Goal: Information Seeking & Learning: Learn about a topic

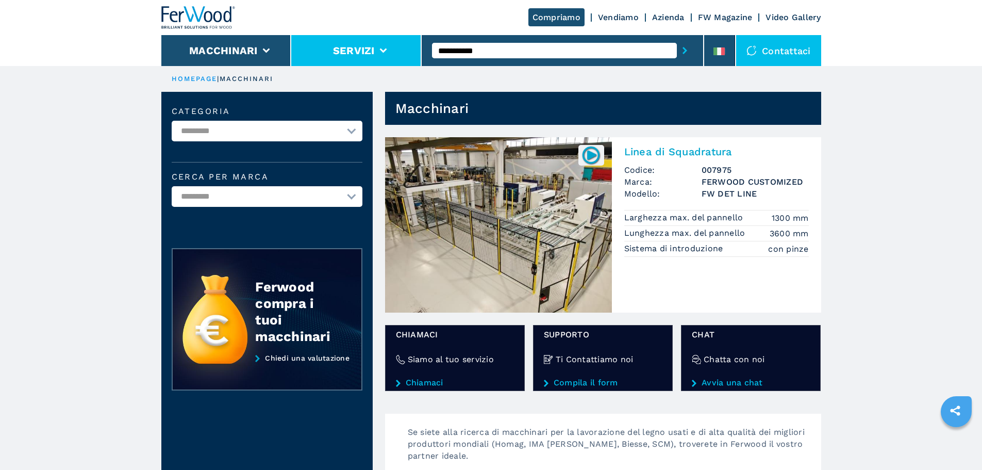
click at [358, 52] on button "Servizi" at bounding box center [354, 50] width 42 height 12
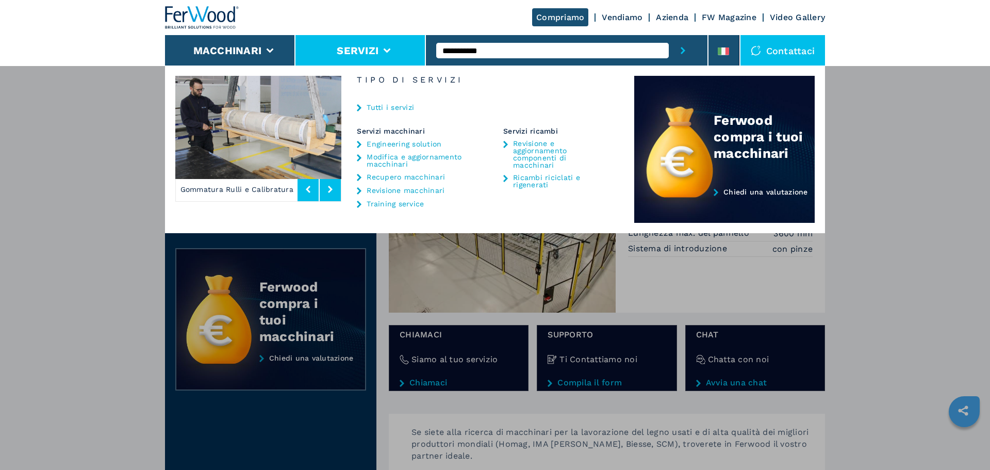
click at [358, 52] on button "Servizi" at bounding box center [358, 50] width 42 height 12
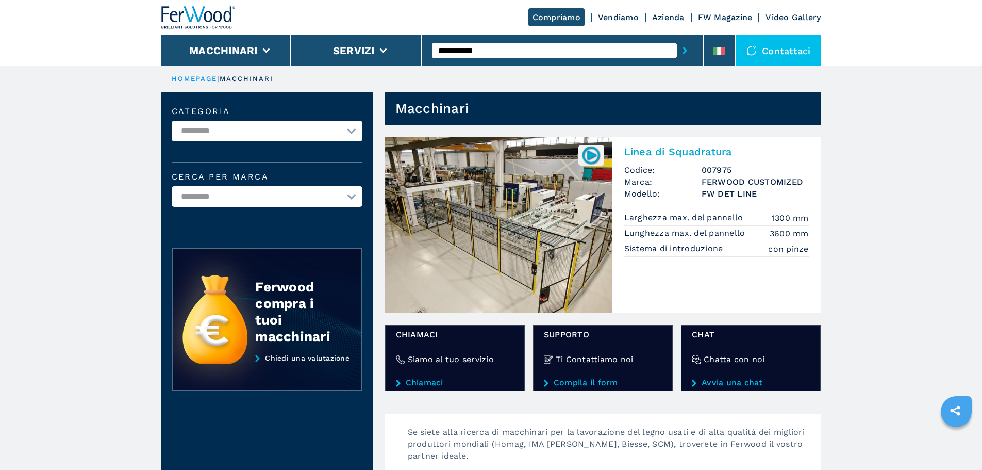
click at [615, 15] on link "Vendiamo" at bounding box center [618, 17] width 41 height 10
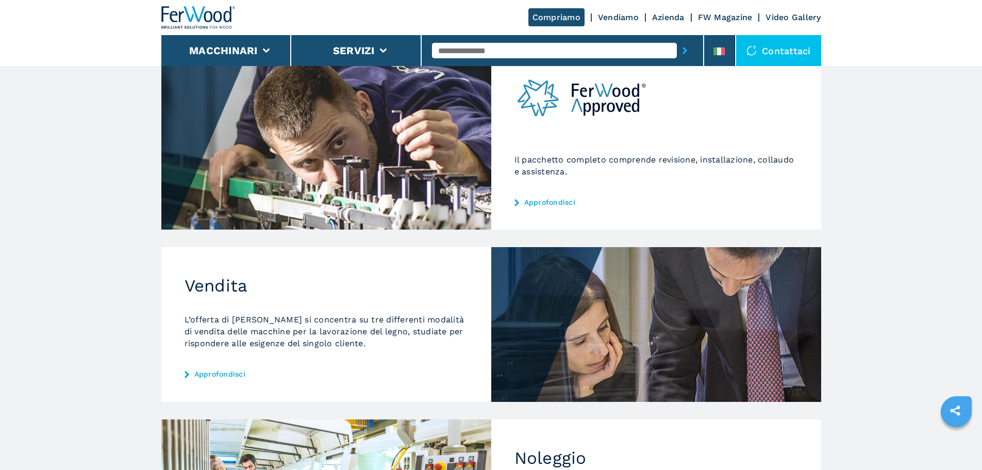
scroll to position [206, 0]
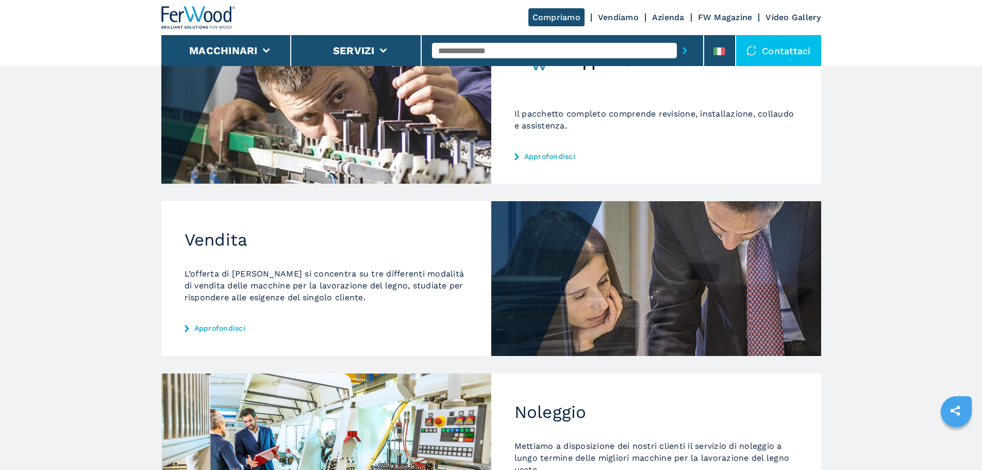
click at [213, 330] on link "Approfondisci" at bounding box center [326, 328] width 283 height 8
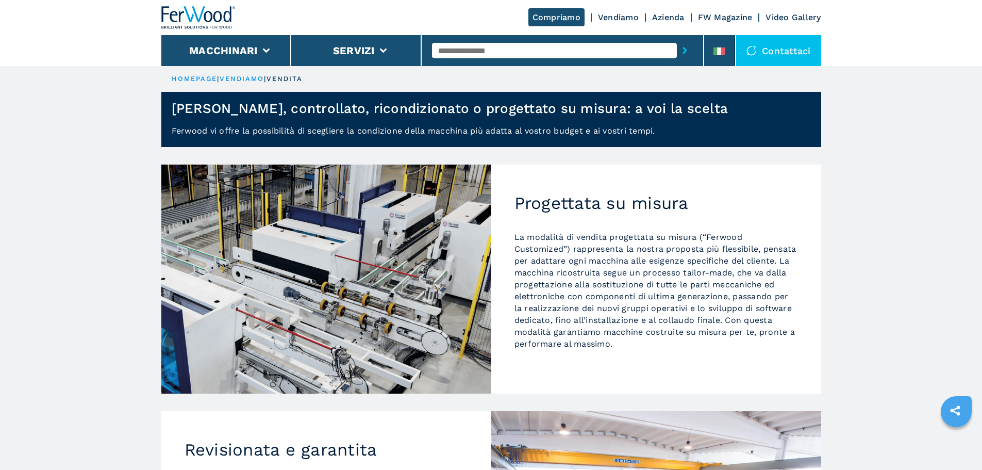
click at [627, 18] on link "Vendiamo" at bounding box center [618, 17] width 41 height 10
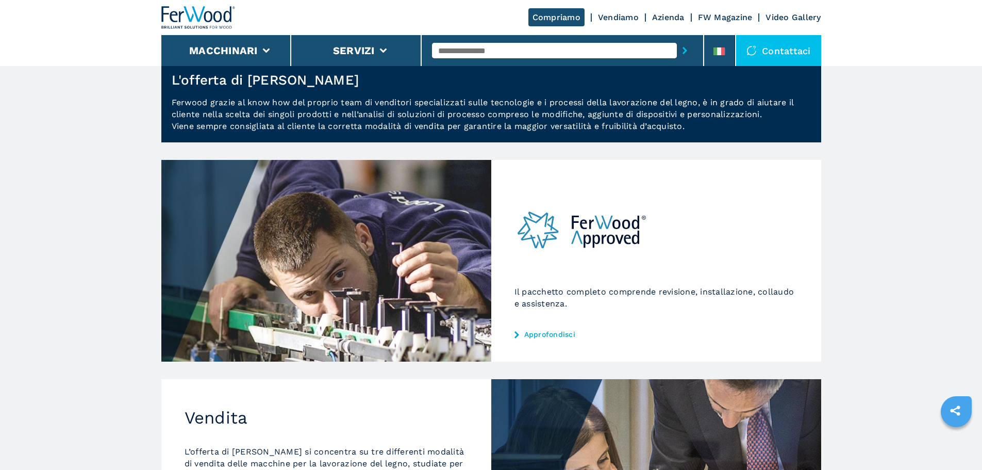
scroll to position [52, 0]
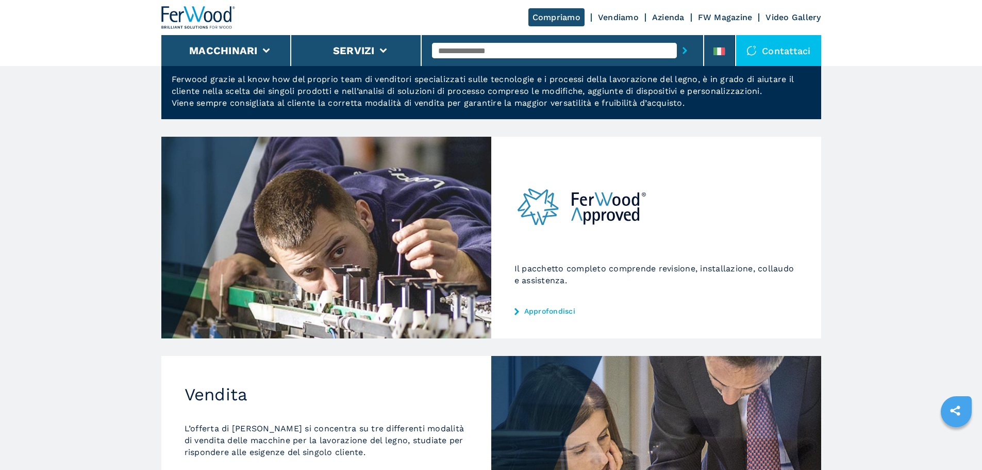
click at [560, 311] on link "Approfondisci" at bounding box center [655, 311] width 283 height 8
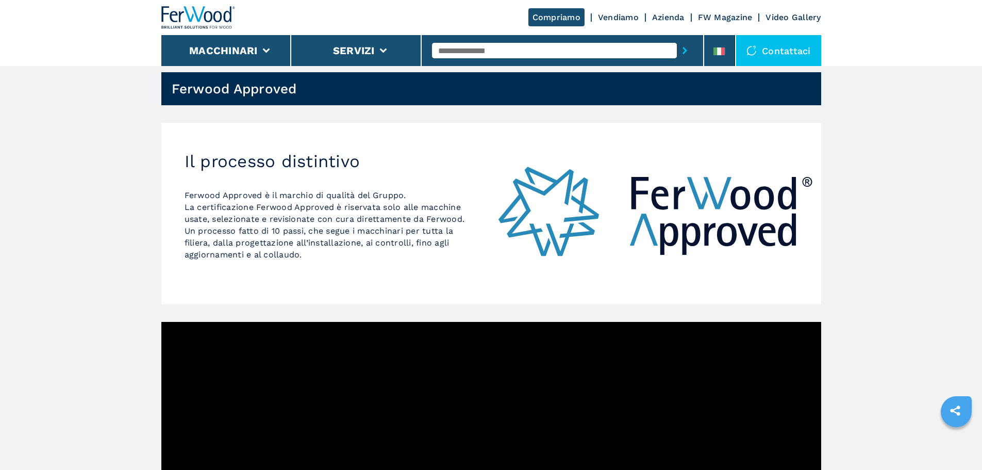
scroll to position [52, 0]
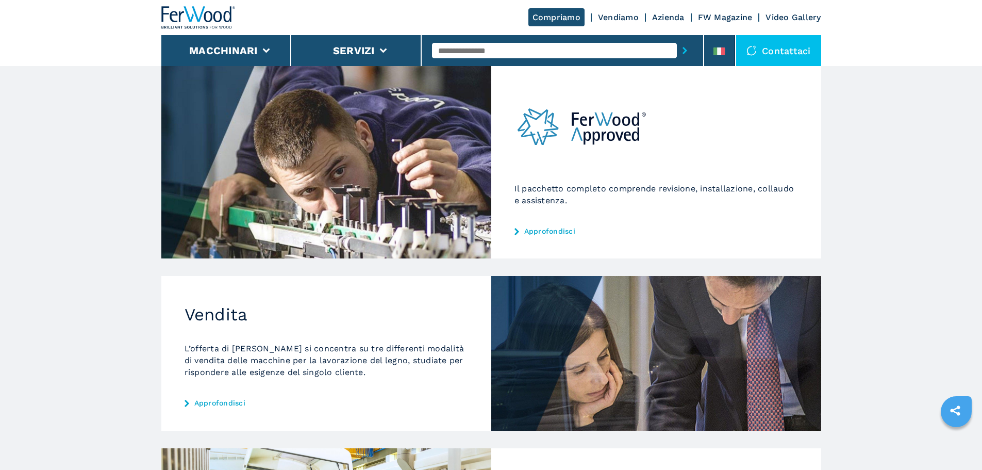
scroll to position [206, 0]
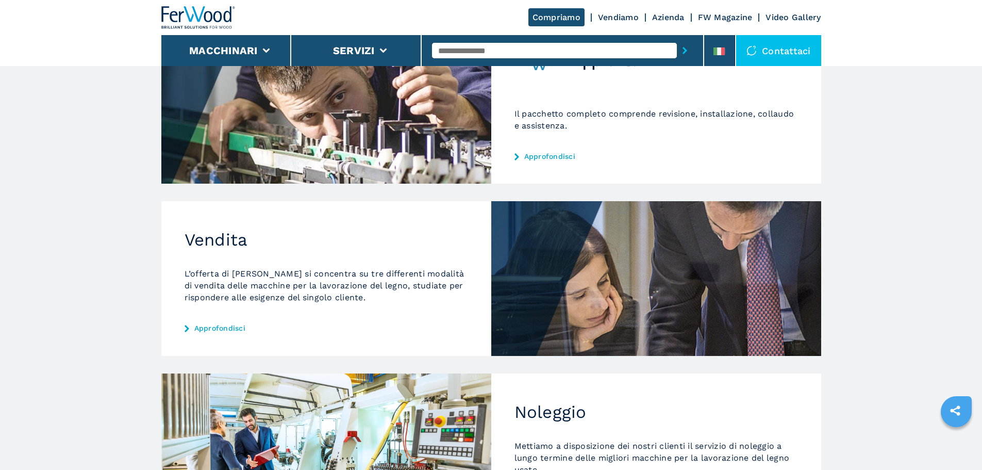
click at [222, 321] on div "Vendita L’offerta di Ferwood si concentra su tre differenti modalità di vendita…" at bounding box center [326, 278] width 330 height 154
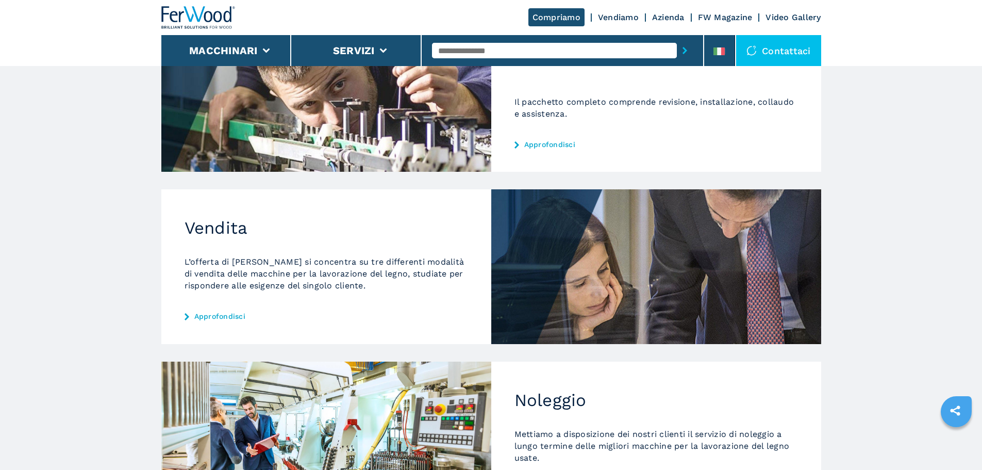
scroll to position [258, 0]
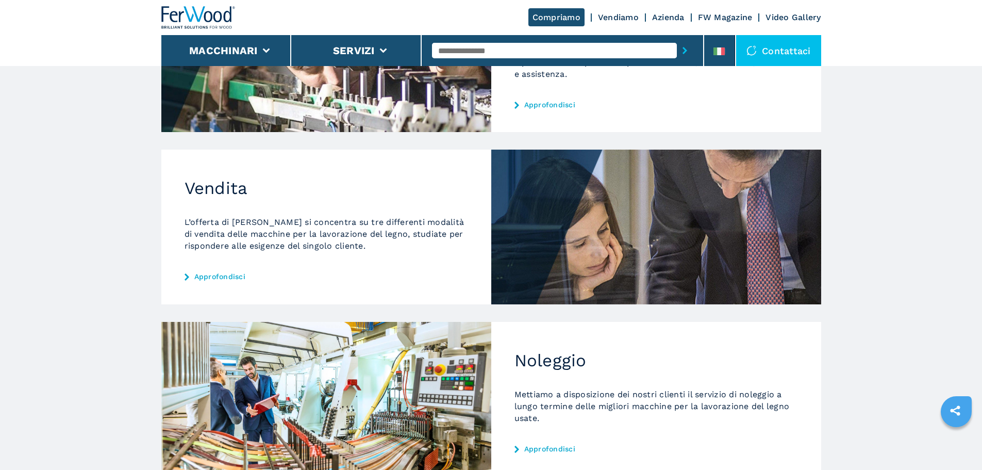
click at [230, 272] on link "Approfondisci" at bounding box center [326, 276] width 283 height 8
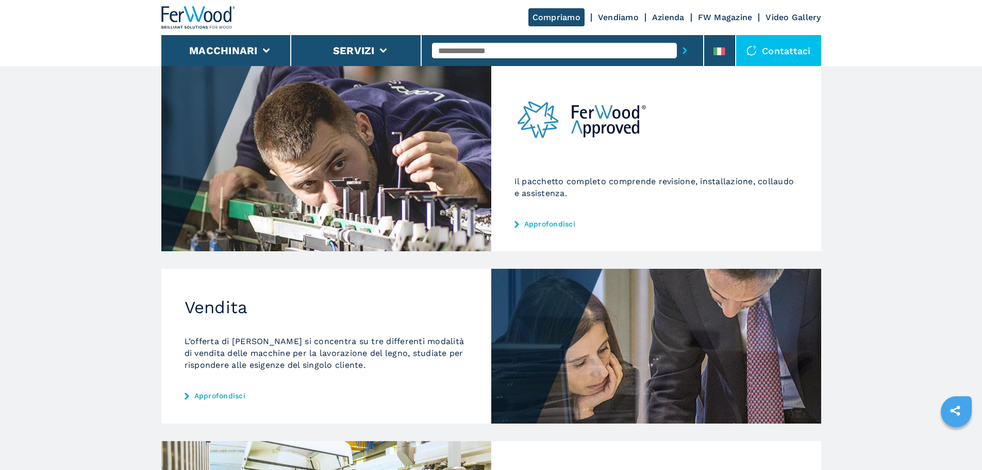
scroll to position [206, 0]
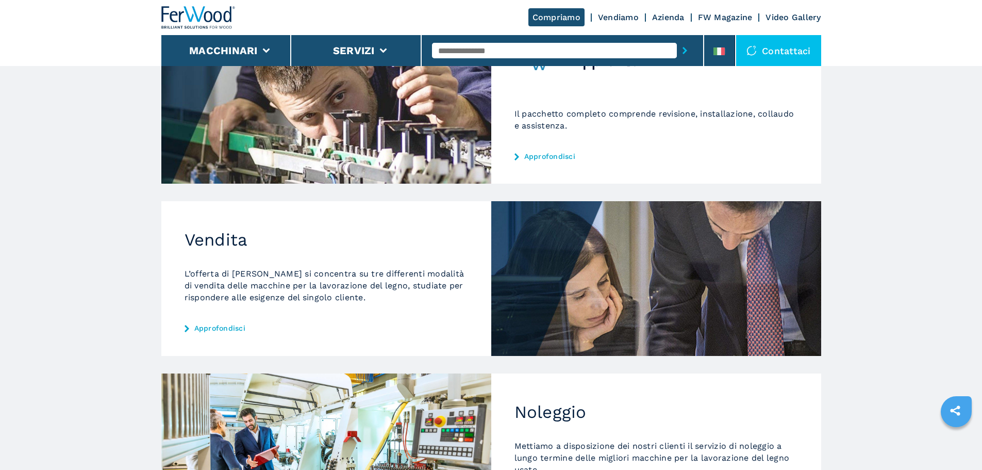
click at [421, 295] on p "L’offerta di [PERSON_NAME] si concentra su tre differenti modalità di vendita d…" at bounding box center [326, 286] width 283 height 36
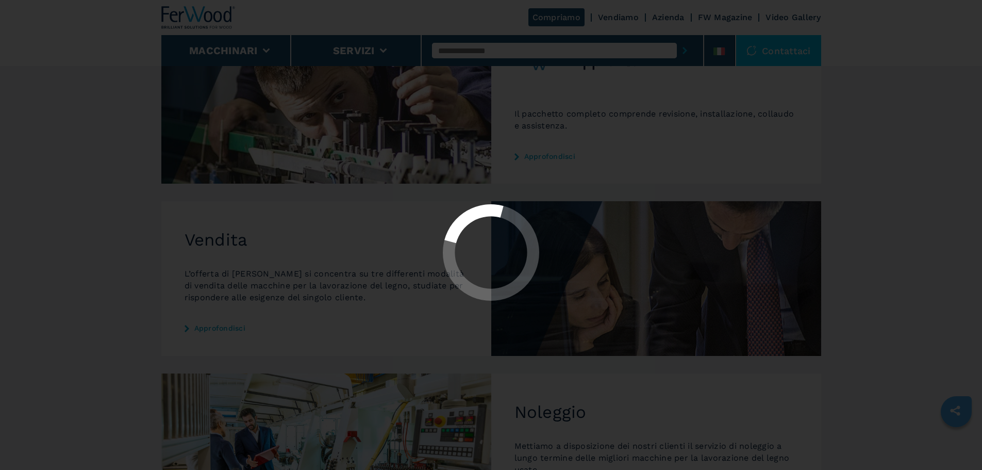
scroll to position [0, 0]
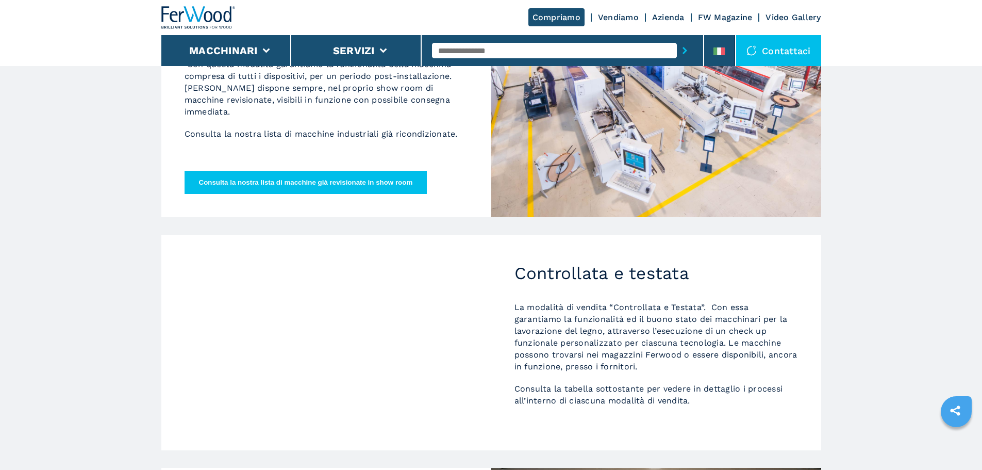
scroll to position [515, 0]
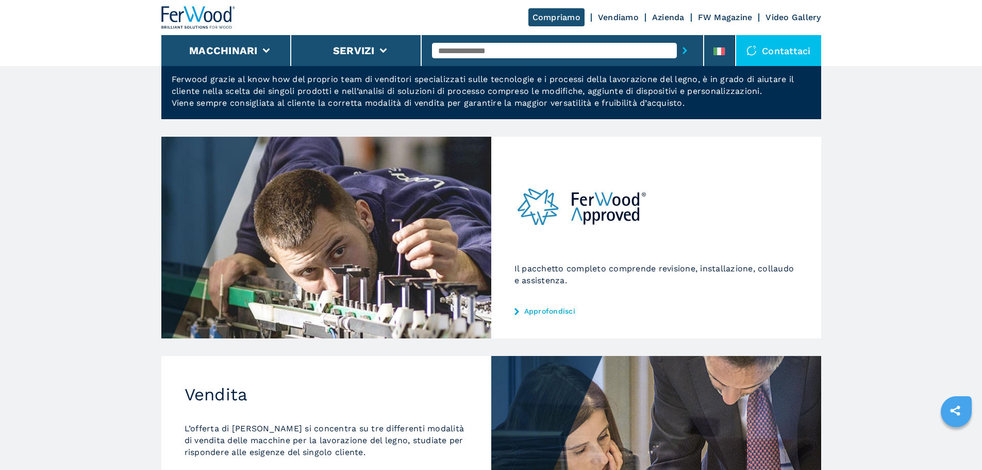
scroll to position [103, 0]
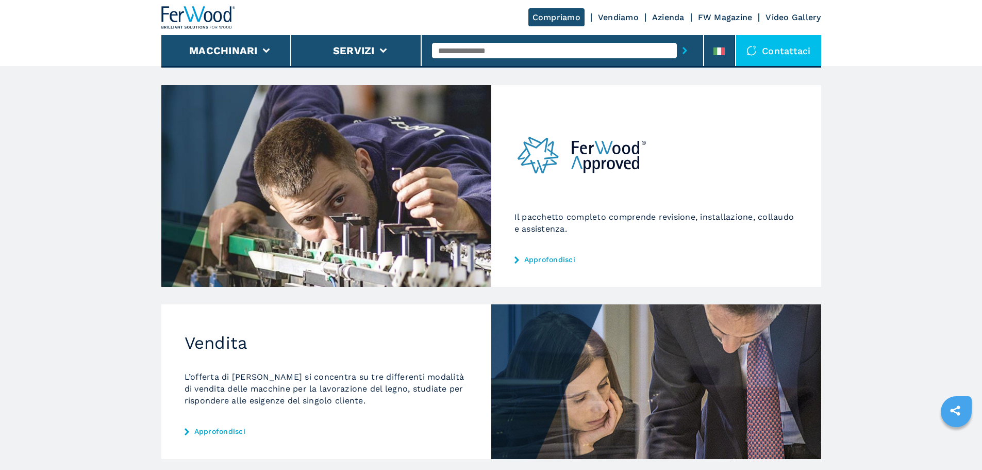
click at [233, 430] on link "Approfondisci" at bounding box center [326, 431] width 283 height 8
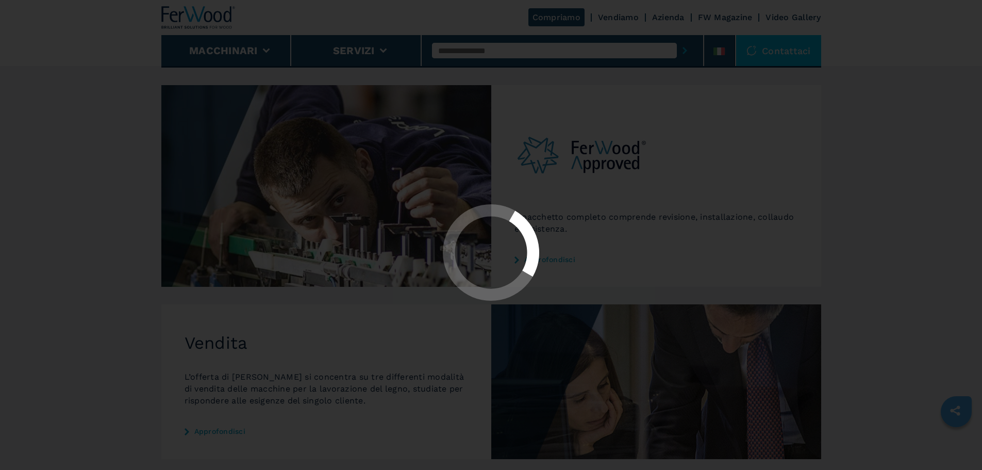
scroll to position [0, 0]
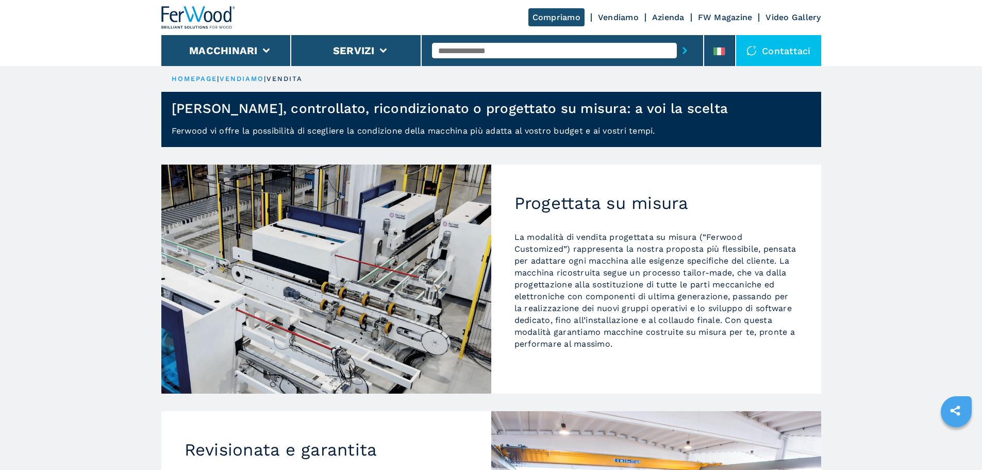
click at [255, 76] on link "vendiamo" at bounding box center [242, 79] width 45 height 8
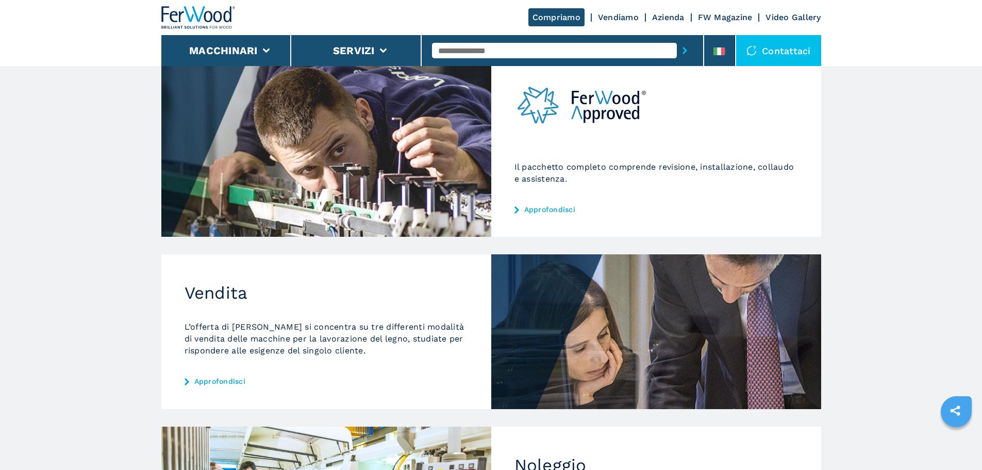
scroll to position [155, 0]
